Goal: Register for event/course

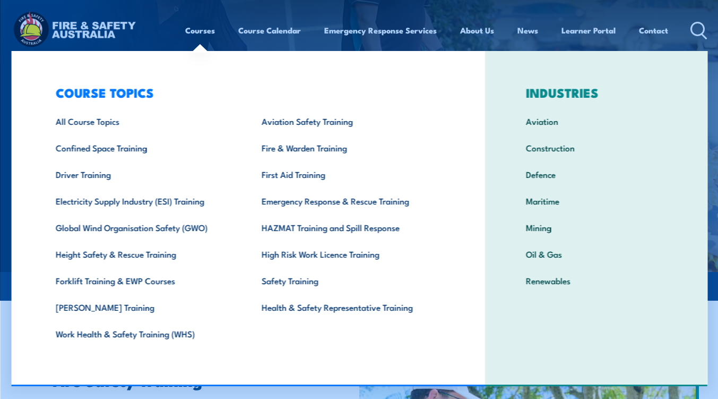
click at [117, 333] on link "Work Health & Safety Training (WHS)" at bounding box center [142, 333] width 206 height 27
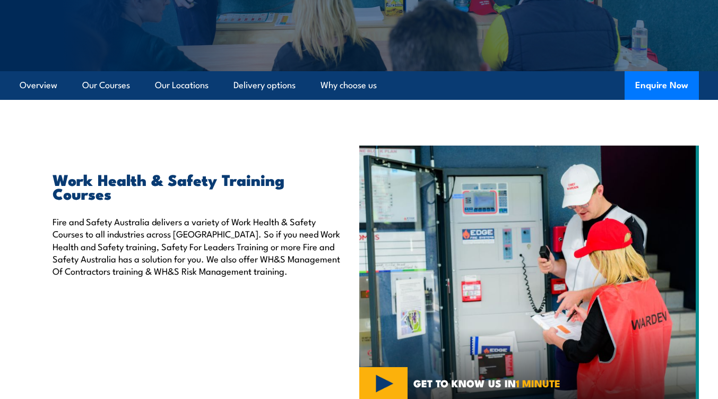
scroll to position [200, 0]
